Goal: Transaction & Acquisition: Purchase product/service

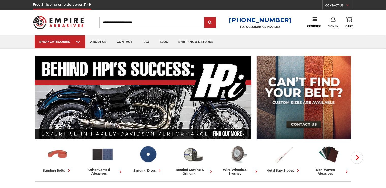
type input "**********"
click at [332, 21] on icon at bounding box center [333, 19] width 5 height 5
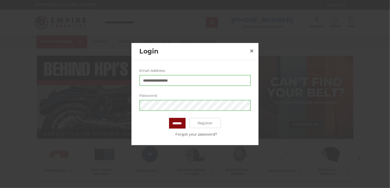
click at [178, 125] on input "*******" at bounding box center [177, 123] width 17 height 11
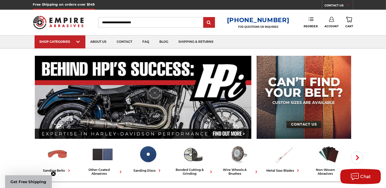
click at [311, 19] on use at bounding box center [311, 19] width 5 height 4
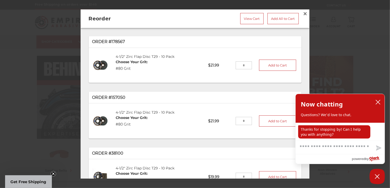
click at [242, 65] on input "tel" at bounding box center [244, 65] width 17 height 8
click at [135, 56] on link "4-1/2" Zirc Flap Disc T29 - 10 Pack" at bounding box center [145, 56] width 59 height 5
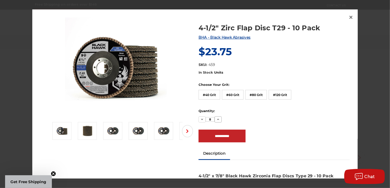
click at [216, 118] on icon at bounding box center [218, 119] width 4 height 4
type input "*"
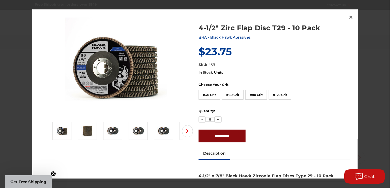
click at [219, 137] on input "**********" at bounding box center [222, 135] width 47 height 13
click at [277, 113] on label "Quantity:" at bounding box center [274, 110] width 151 height 5
click at [215, 117] on input "*" at bounding box center [210, 119] width 9 height 5
click at [258, 95] on label "#80 Grit" at bounding box center [256, 95] width 22 height 10
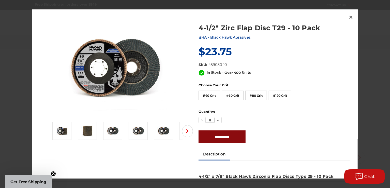
click at [210, 136] on input "**********" at bounding box center [222, 136] width 47 height 13
type input "**********"
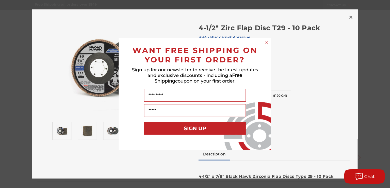
click at [268, 42] on circle "Close dialog" at bounding box center [266, 42] width 5 height 5
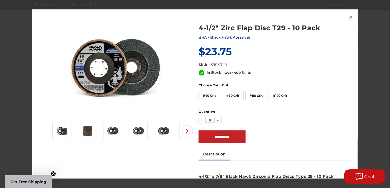
click at [349, 16] on span "×" at bounding box center [351, 17] width 5 height 10
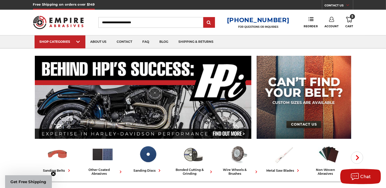
click at [349, 21] on use at bounding box center [349, 20] width 6 height 6
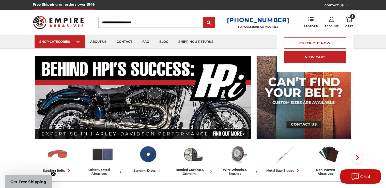
click at [308, 57] on link "View Cart" at bounding box center [315, 56] width 63 height 11
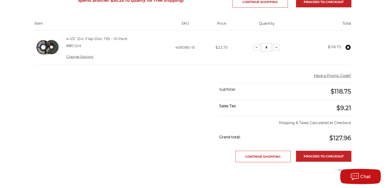
scroll to position [102, 0]
click at [276, 48] on icon at bounding box center [277, 47] width 4 height 4
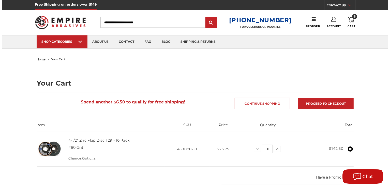
scroll to position [0, 0]
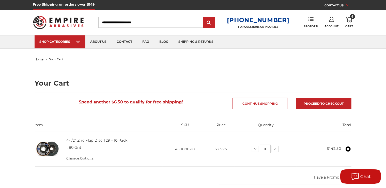
click at [312, 19] on icon at bounding box center [311, 19] width 5 height 5
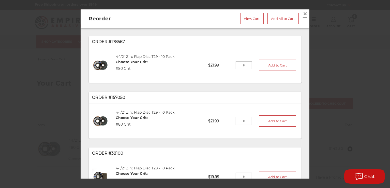
click at [303, 14] on span "×" at bounding box center [305, 14] width 5 height 10
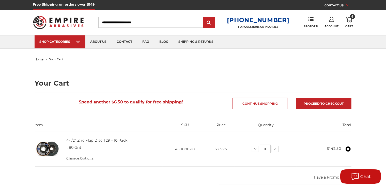
click at [350, 20] on icon at bounding box center [349, 20] width 6 height 6
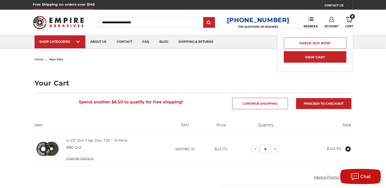
click at [311, 57] on link "View Cart" at bounding box center [315, 56] width 63 height 11
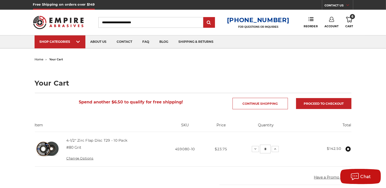
click at [349, 23] on link "6 Cart" at bounding box center [350, 22] width 8 height 11
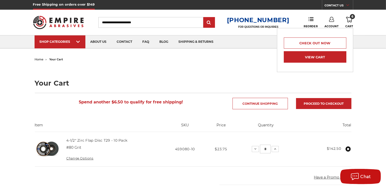
click at [308, 57] on link "View Cart" at bounding box center [315, 56] width 63 height 11
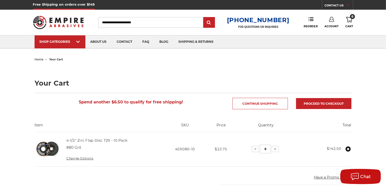
click at [349, 20] on use at bounding box center [349, 20] width 6 height 6
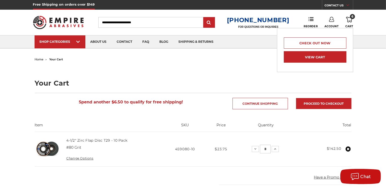
click at [308, 56] on link "View Cart" at bounding box center [315, 56] width 63 height 11
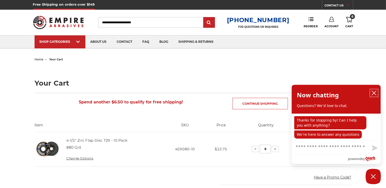
click at [374, 93] on icon "close chatbox" at bounding box center [374, 93] width 4 height 4
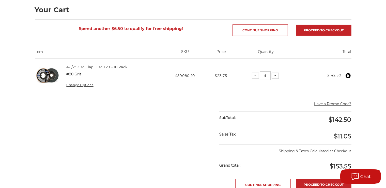
scroll to position [76, 0]
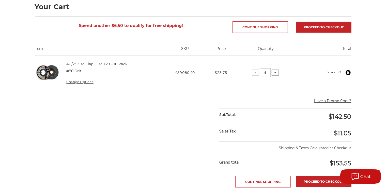
click at [274, 72] on use at bounding box center [275, 72] width 2 height 1
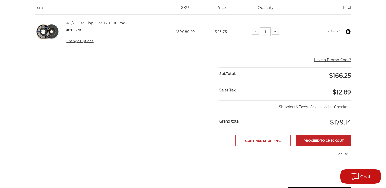
scroll to position [102, 0]
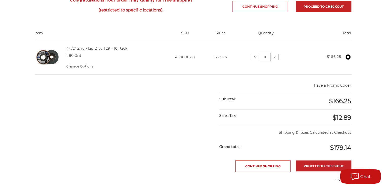
click at [277, 57] on icon at bounding box center [275, 57] width 4 height 4
click at [317, 163] on link "Proceed to checkout" at bounding box center [323, 165] width 55 height 11
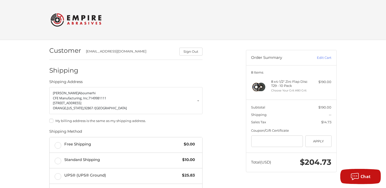
scroll to position [25, 0]
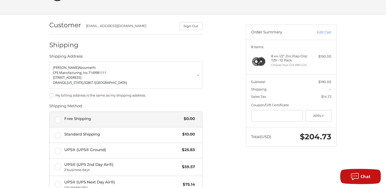
click at [56, 120] on label "Free Shipping $0.00" at bounding box center [126, 119] width 153 height 15
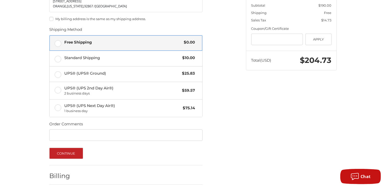
scroll to position [122, 0]
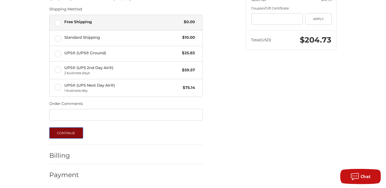
click at [74, 135] on button "Continue" at bounding box center [66, 132] width 34 height 11
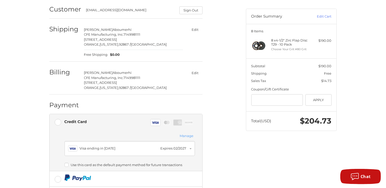
scroll to position [54, 0]
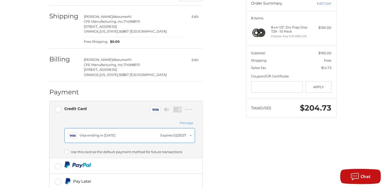
click at [188, 134] on div "Visa Visa ending in [DATE] Expires [CREDIT_CARD_DATA]" at bounding box center [129, 135] width 123 height 9
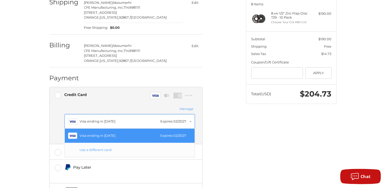
scroll to position [80, 0]
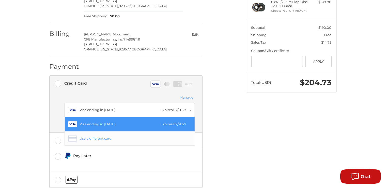
click at [97, 140] on div "Use a different card" at bounding box center [129, 138] width 123 height 9
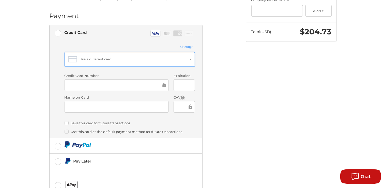
scroll to position [130, 0]
click at [67, 123] on label "Save this card for future transactions" at bounding box center [130, 123] width 130 height 4
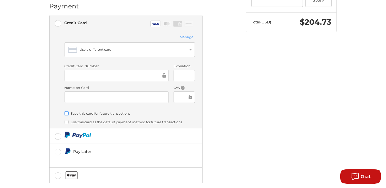
scroll to position [166, 0]
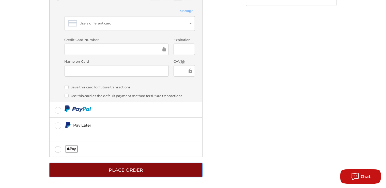
click at [127, 171] on button "Place Order" at bounding box center [125, 170] width 153 height 14
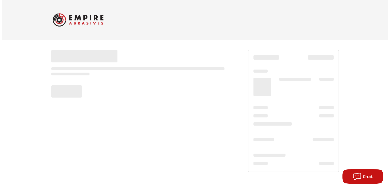
scroll to position [0, 0]
